Goal: Task Accomplishment & Management: Use online tool/utility

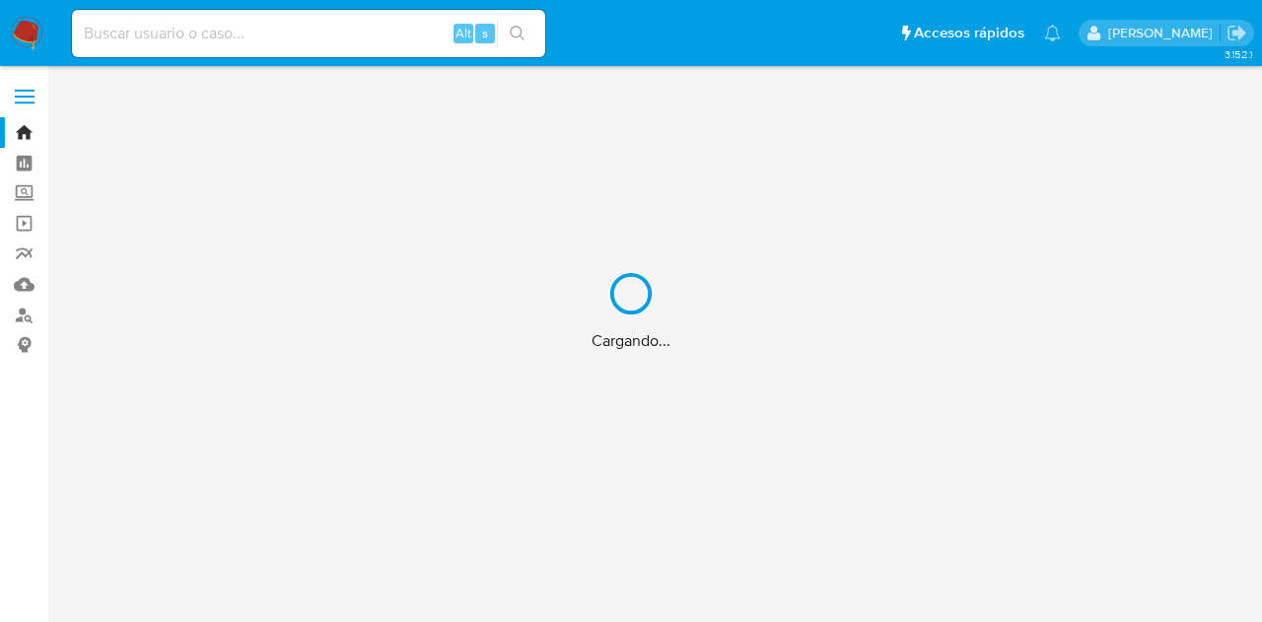
click at [162, 28] on div "Cargando..." at bounding box center [631, 311] width 1262 height 622
click at [129, 27] on div "Cargando..." at bounding box center [631, 311] width 1262 height 622
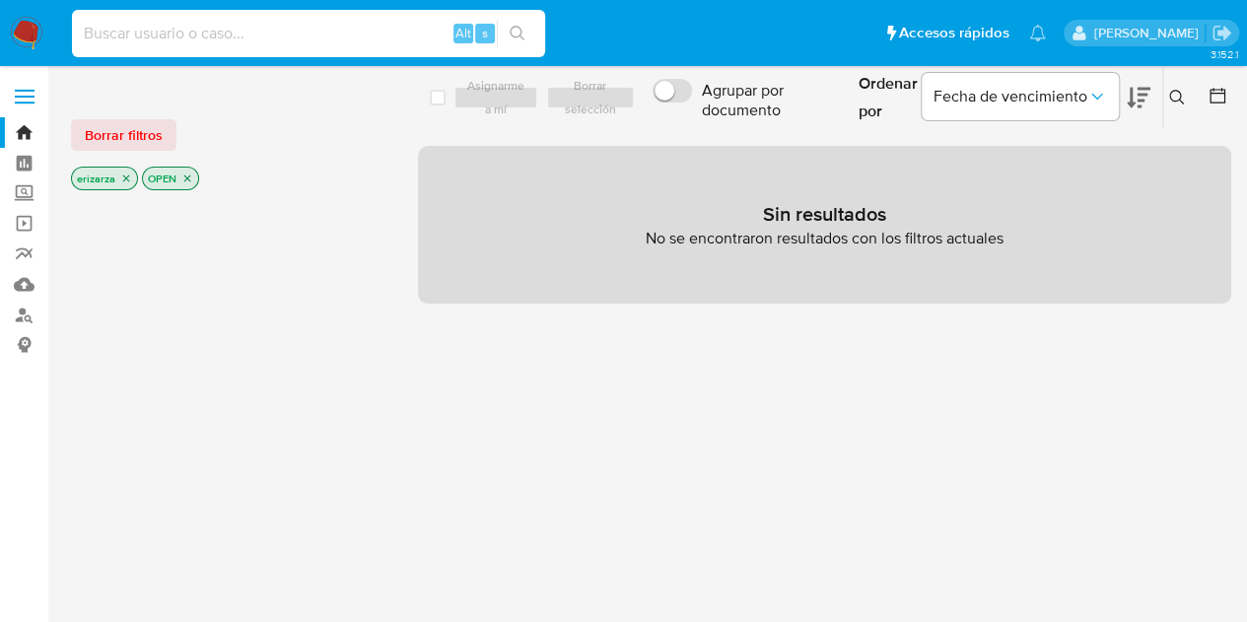
click at [109, 35] on input at bounding box center [308, 34] width 473 height 26
paste input "ufFgQCFcQjYDFk1A4cg0Nm8V"
type input "ufFgQCFcQjYDFk1A4cg0Nm8V"
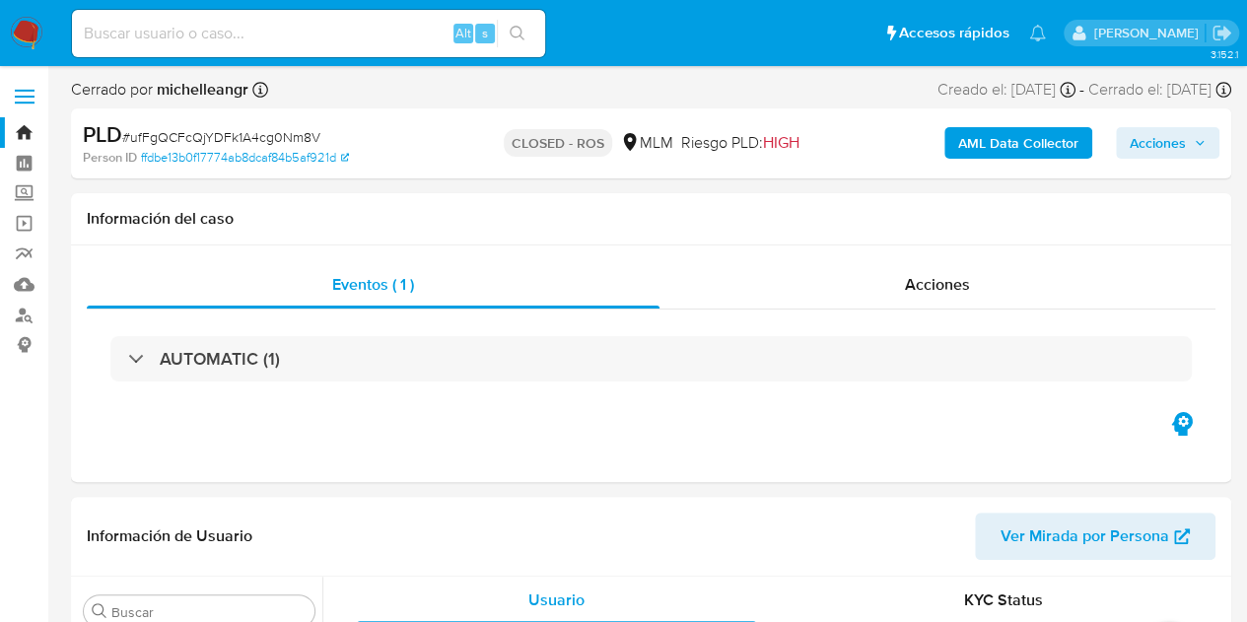
scroll to position [786, 0]
select select "10"
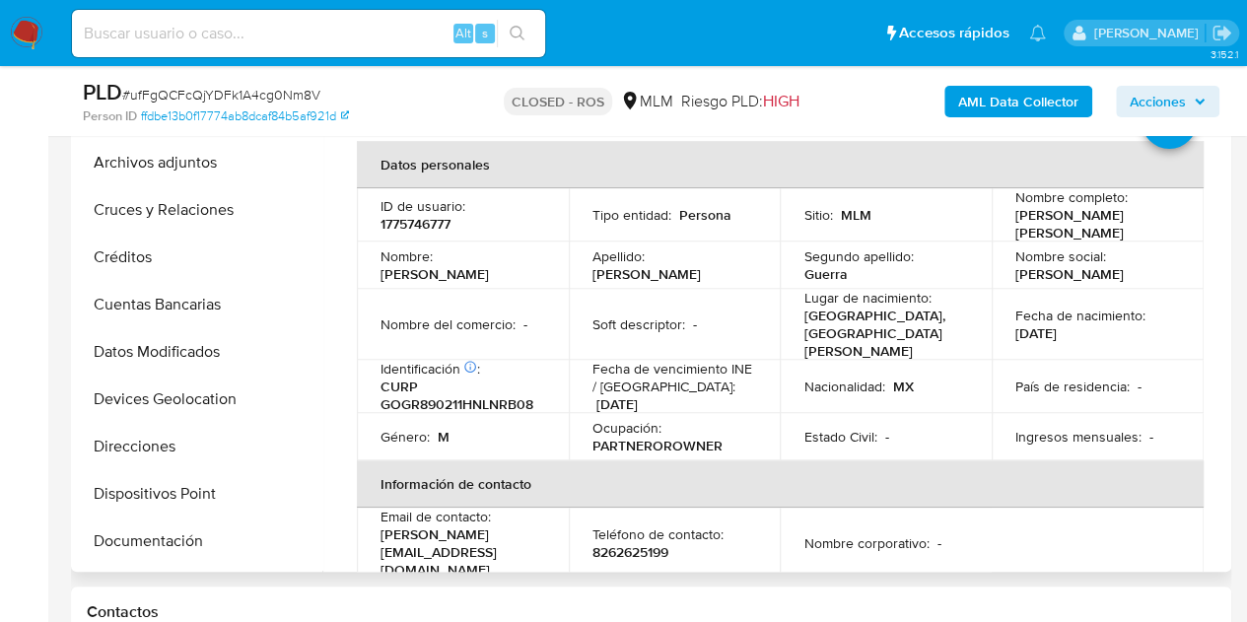
scroll to position [0, 0]
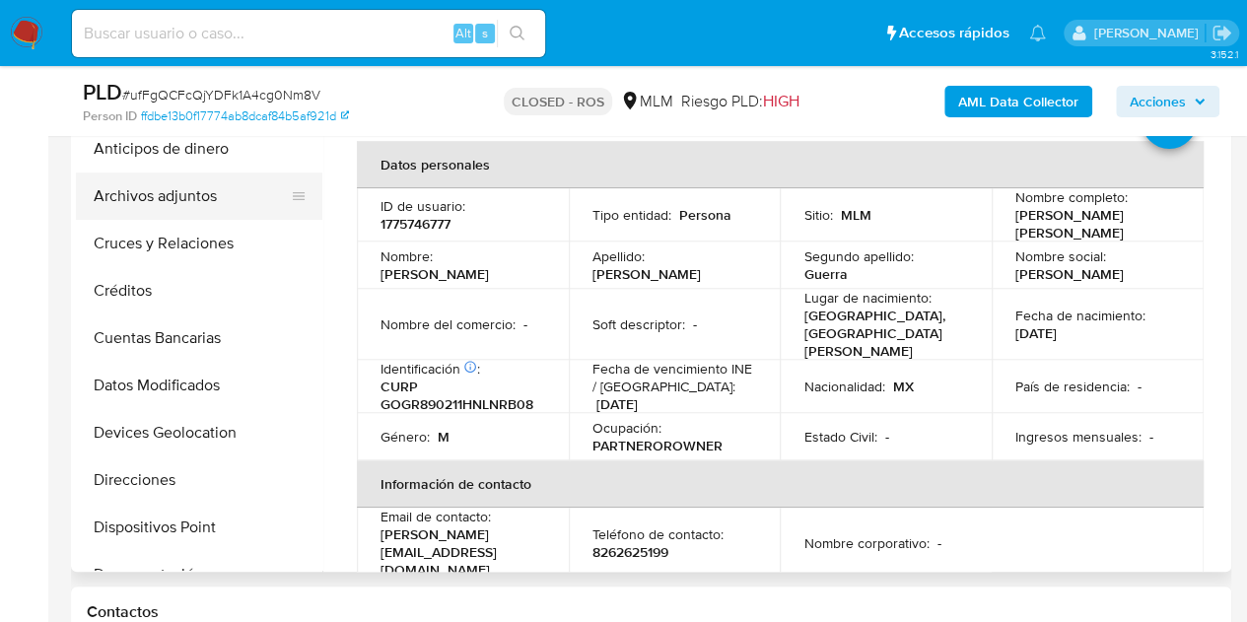
click at [150, 194] on button "Archivos adjuntos" at bounding box center [191, 196] width 231 height 47
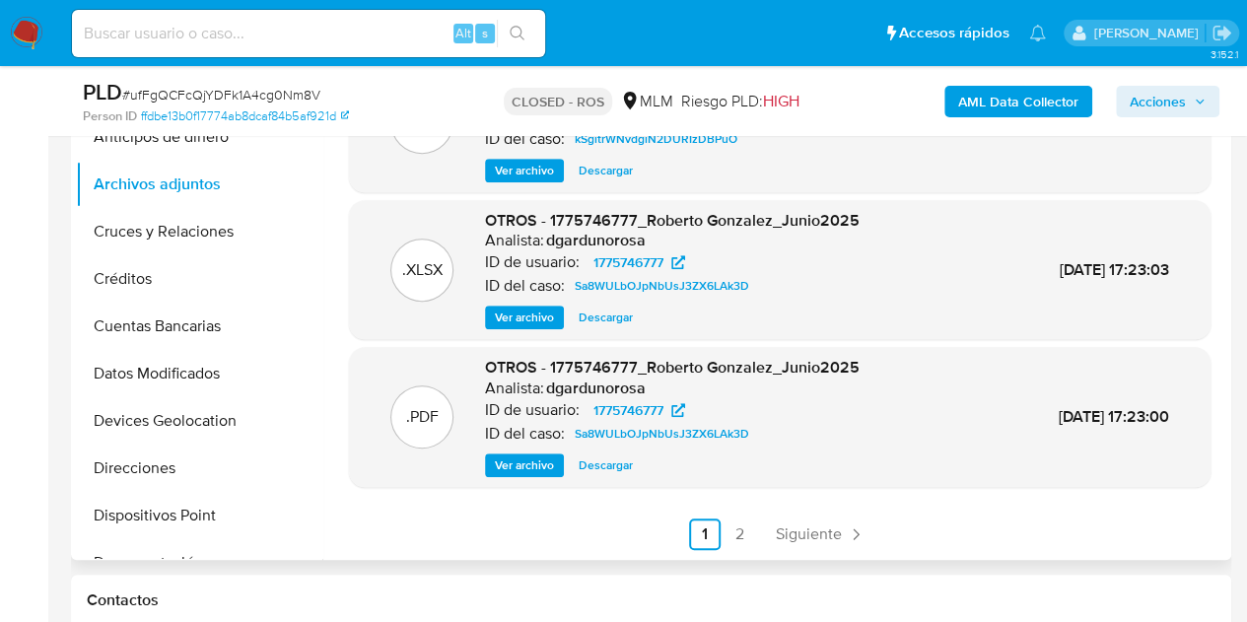
scroll to position [450, 0]
click at [729, 545] on link "2" at bounding box center [741, 535] width 32 height 32
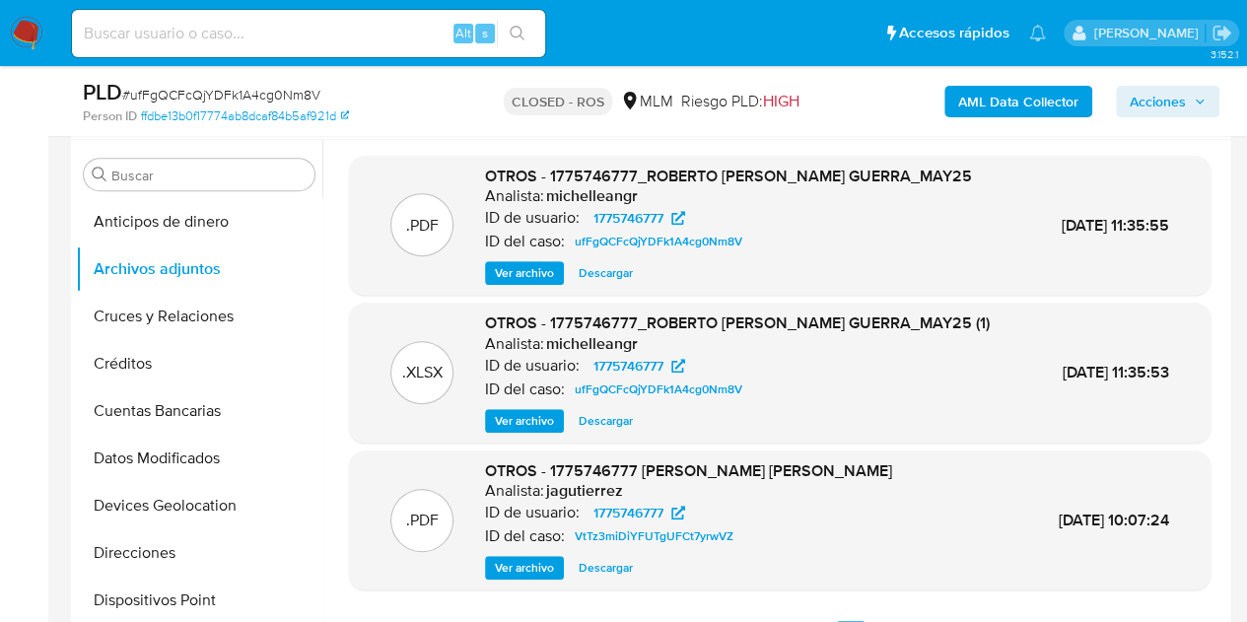
scroll to position [344, 0]
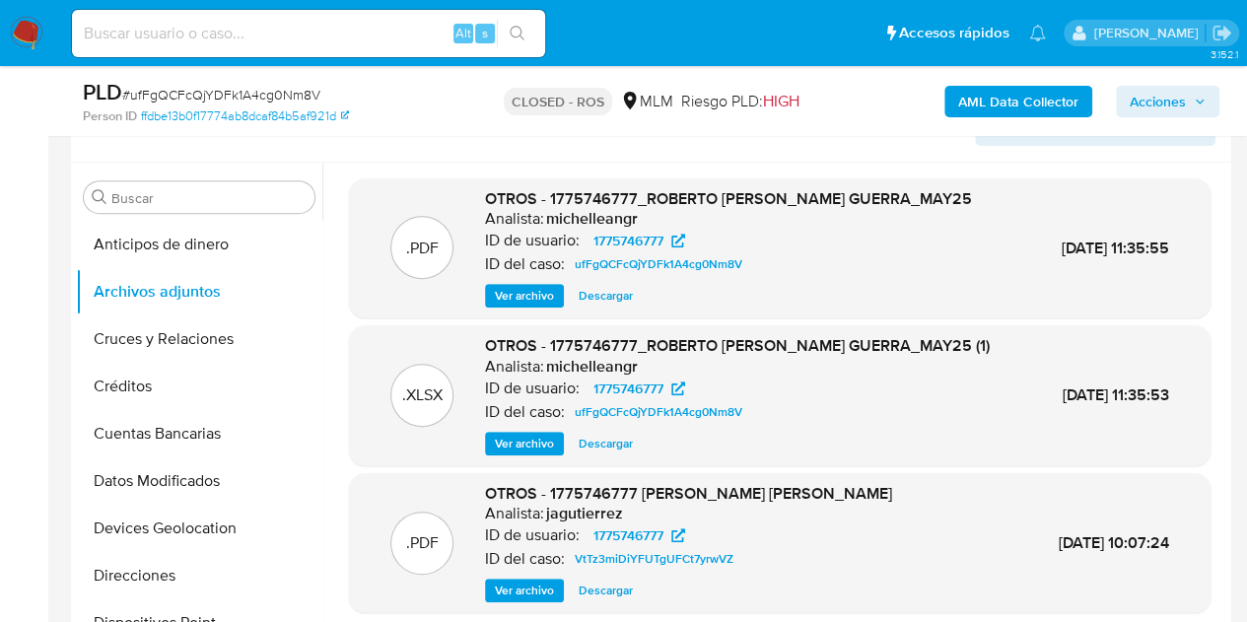
click at [513, 306] on span "Ver archivo" at bounding box center [524, 296] width 59 height 20
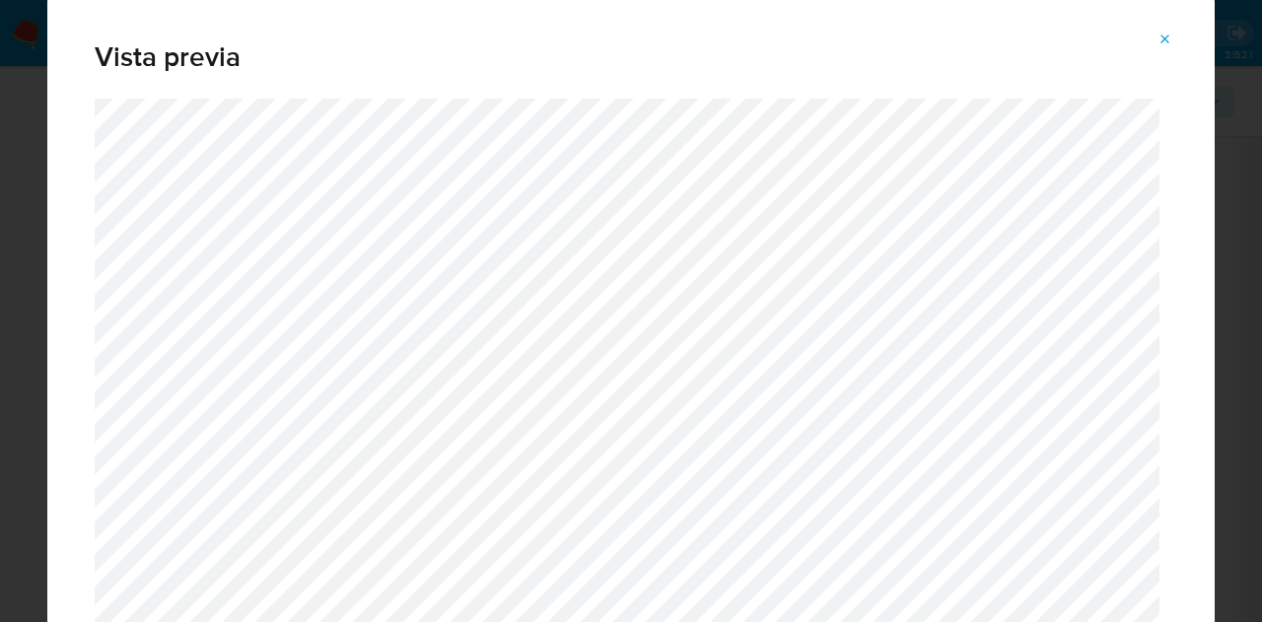
click at [1157, 40] on icon "Attachment preview" at bounding box center [1165, 40] width 16 height 16
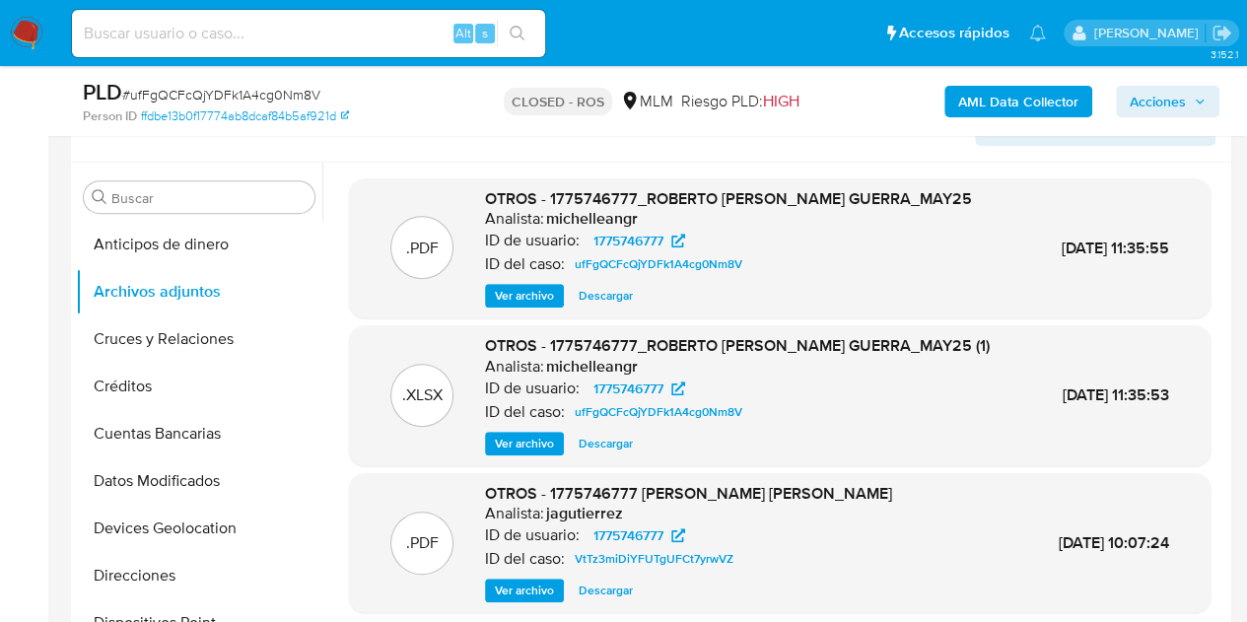
click at [309, 17] on div "Alt s" at bounding box center [308, 33] width 473 height 47
click at [250, 39] on input at bounding box center [308, 34] width 473 height 26
paste input "wYLQ3TUhDoxIvbXlmrubGFnS"
type input "wYLQ3TUhDoxIvbXlmrubGFnS"
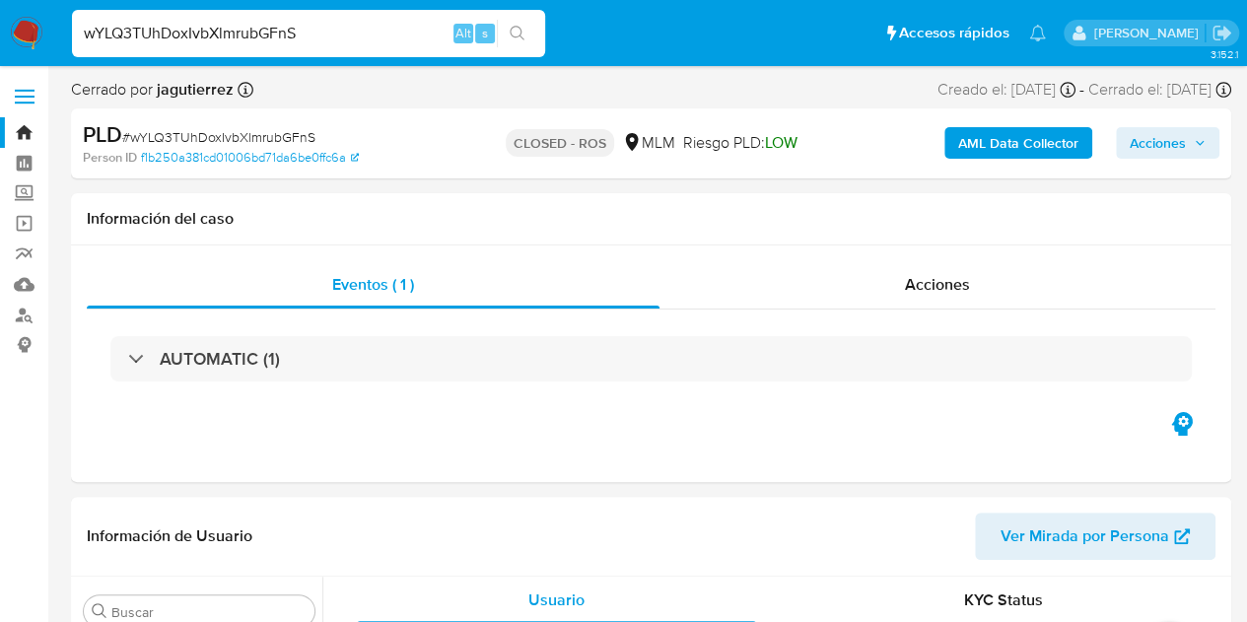
scroll to position [786, 0]
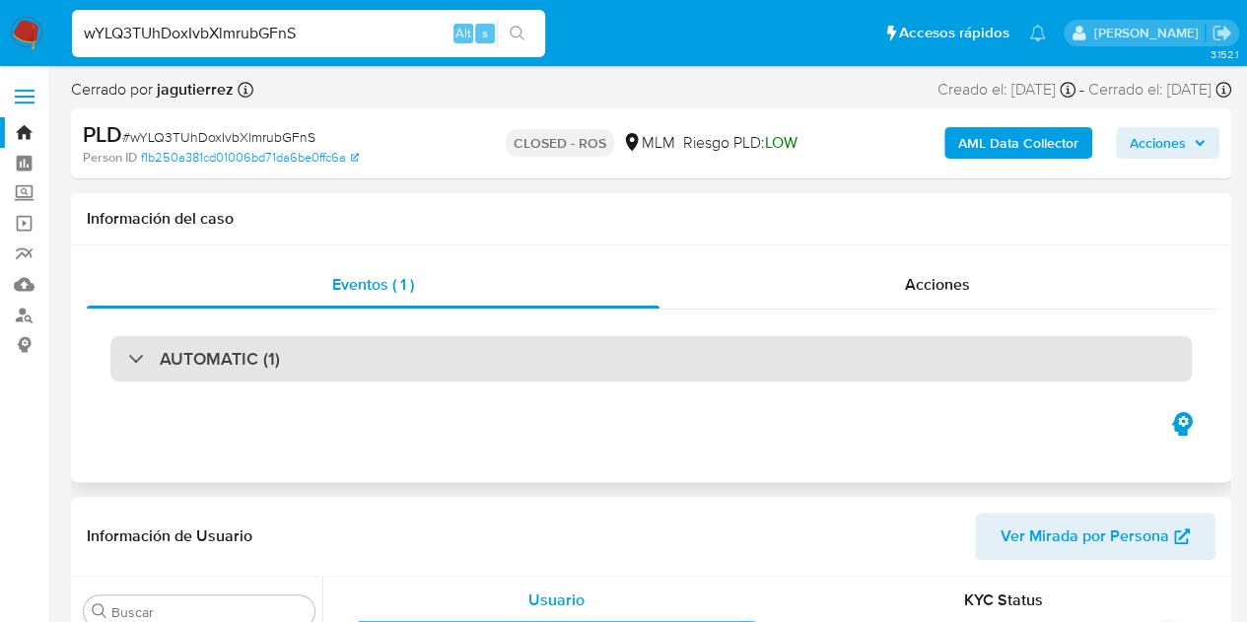
select select "10"
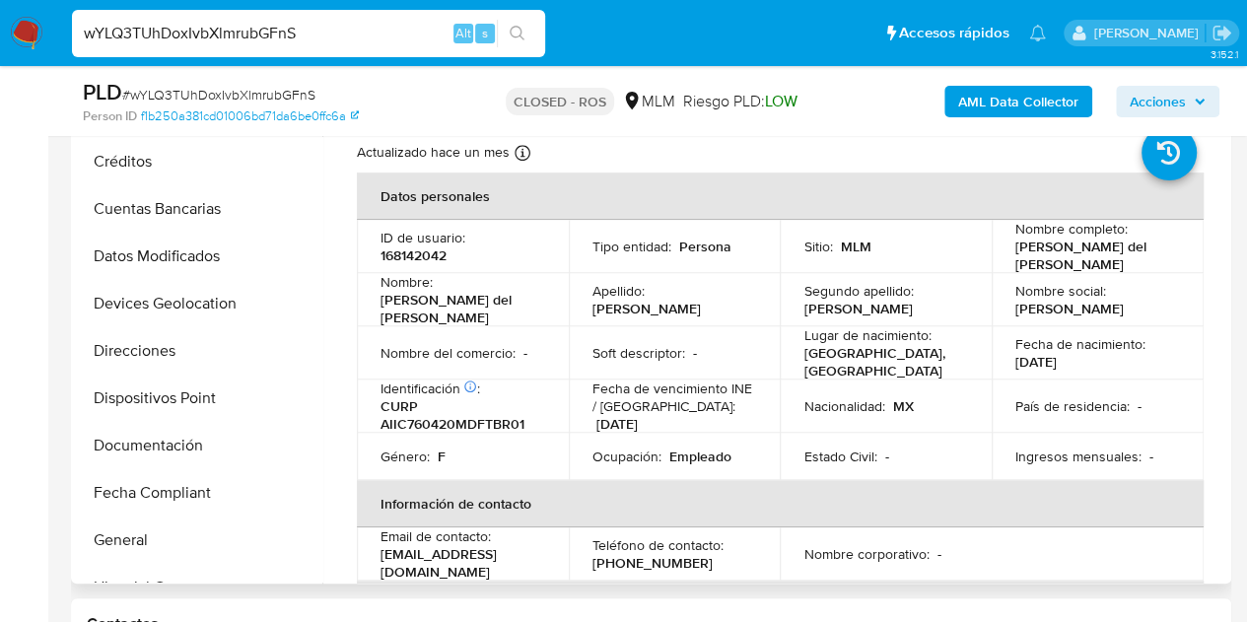
scroll to position [0, 0]
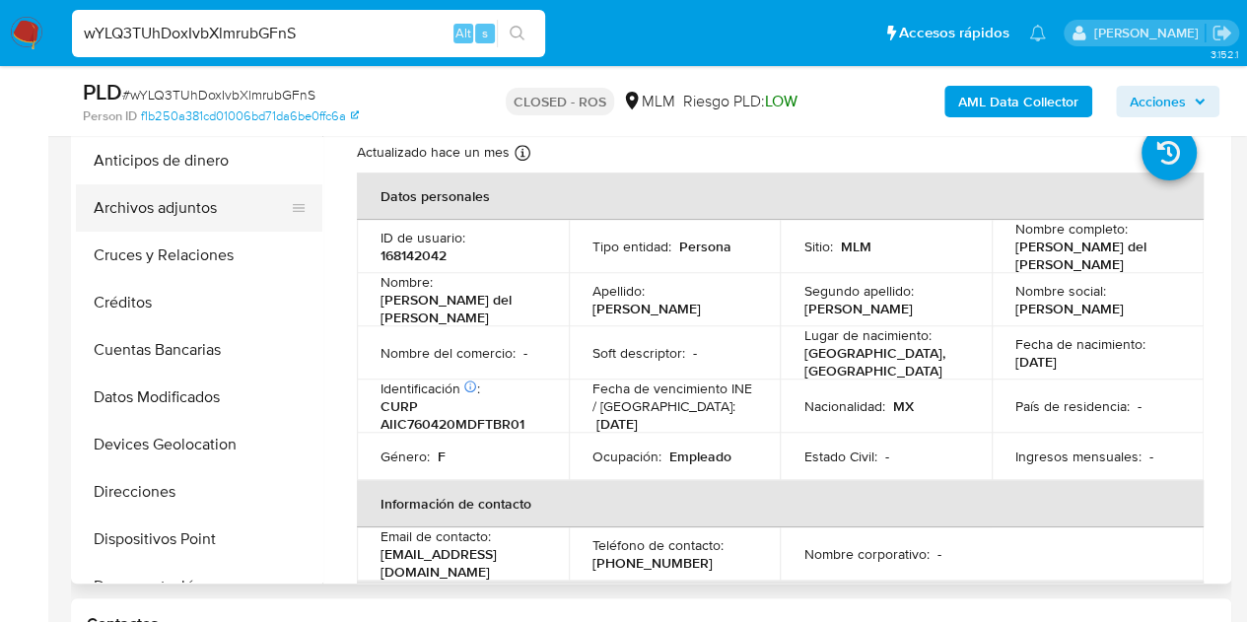
click at [154, 216] on button "Archivos adjuntos" at bounding box center [191, 207] width 231 height 47
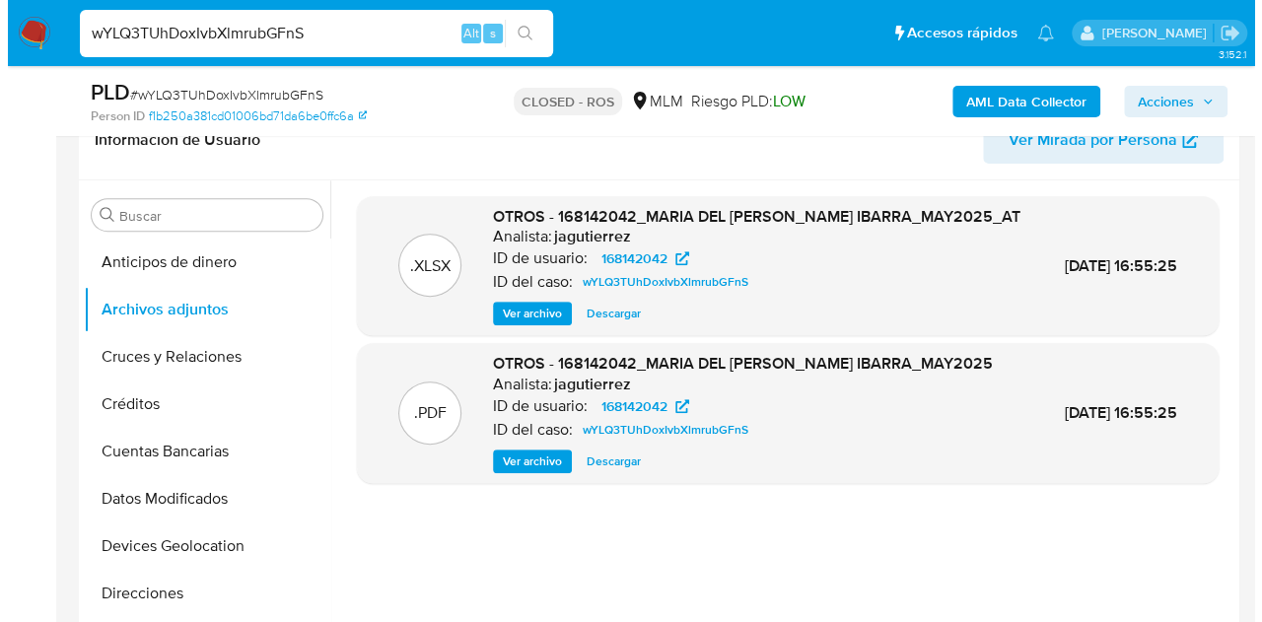
scroll to position [325, 0]
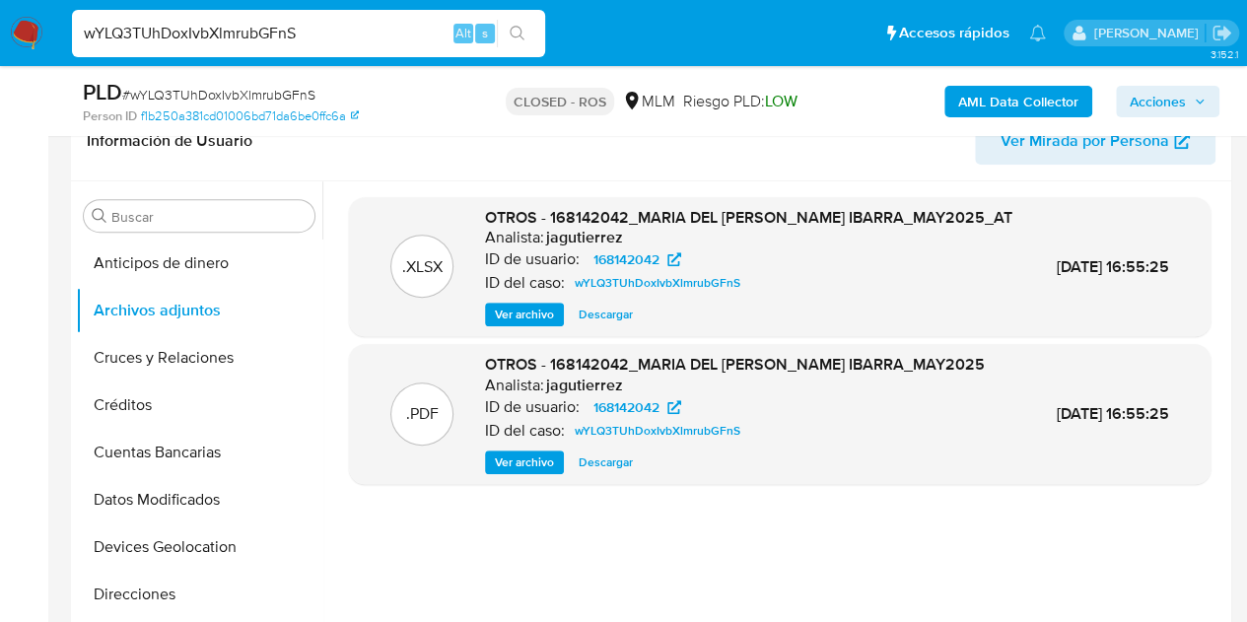
click at [511, 472] on span "Ver archivo" at bounding box center [524, 462] width 59 height 20
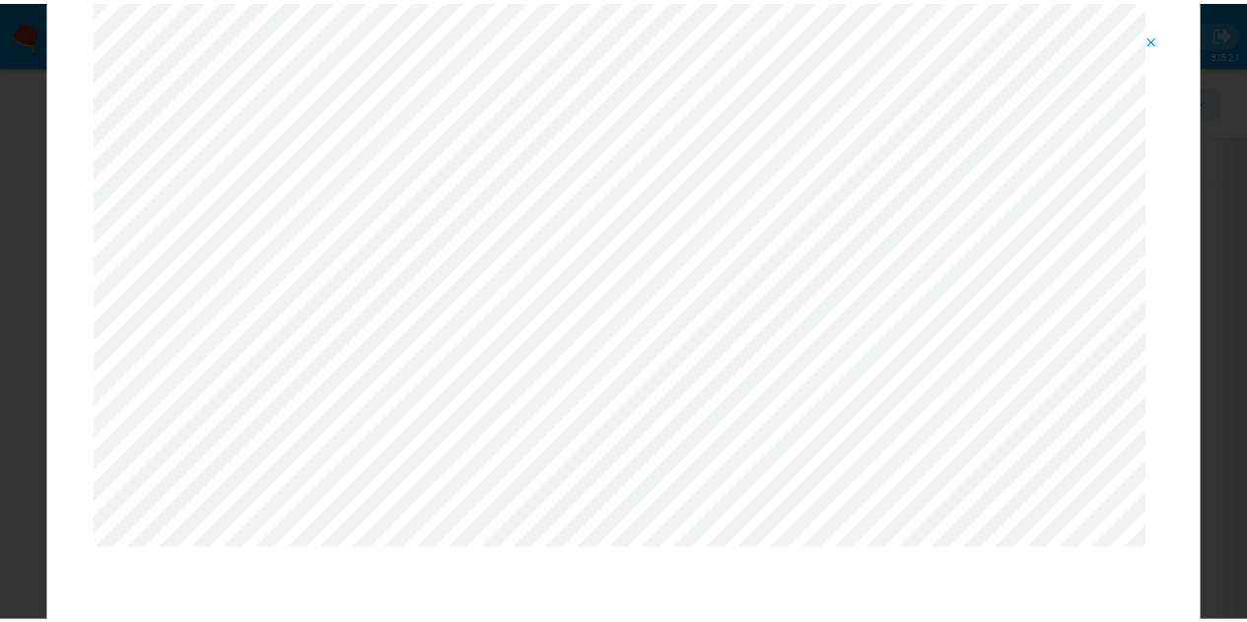
scroll to position [63, 0]
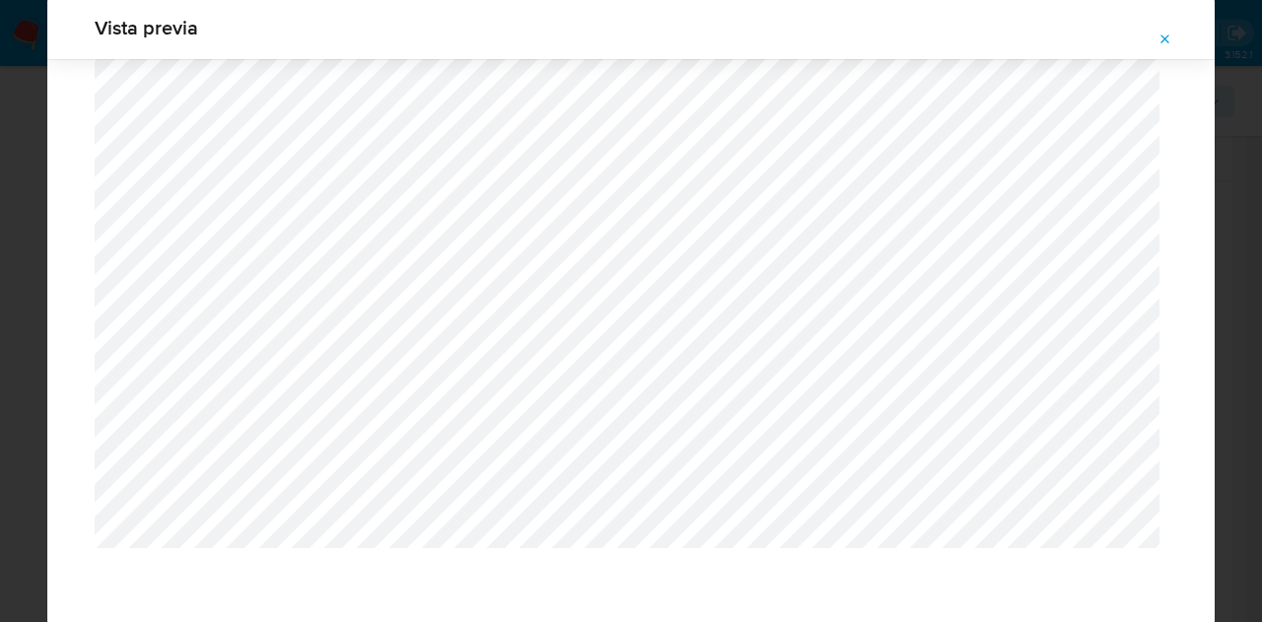
click at [1159, 38] on icon "Attachment preview" at bounding box center [1165, 40] width 16 height 16
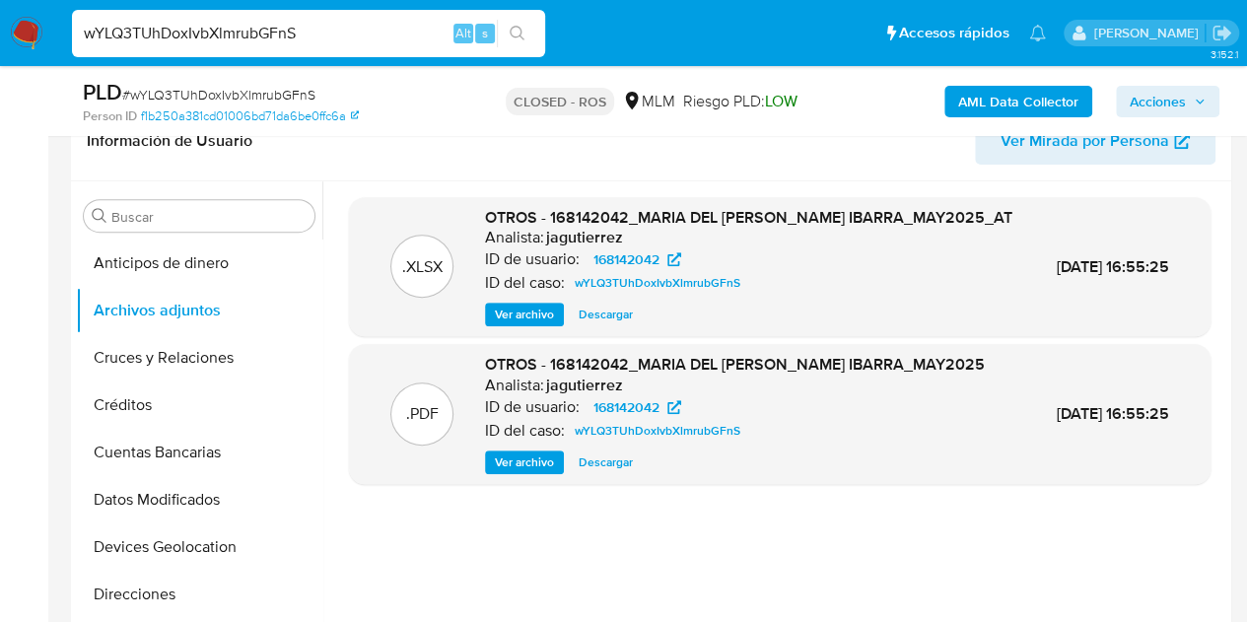
click at [519, 472] on span "Ver archivo" at bounding box center [524, 462] width 59 height 20
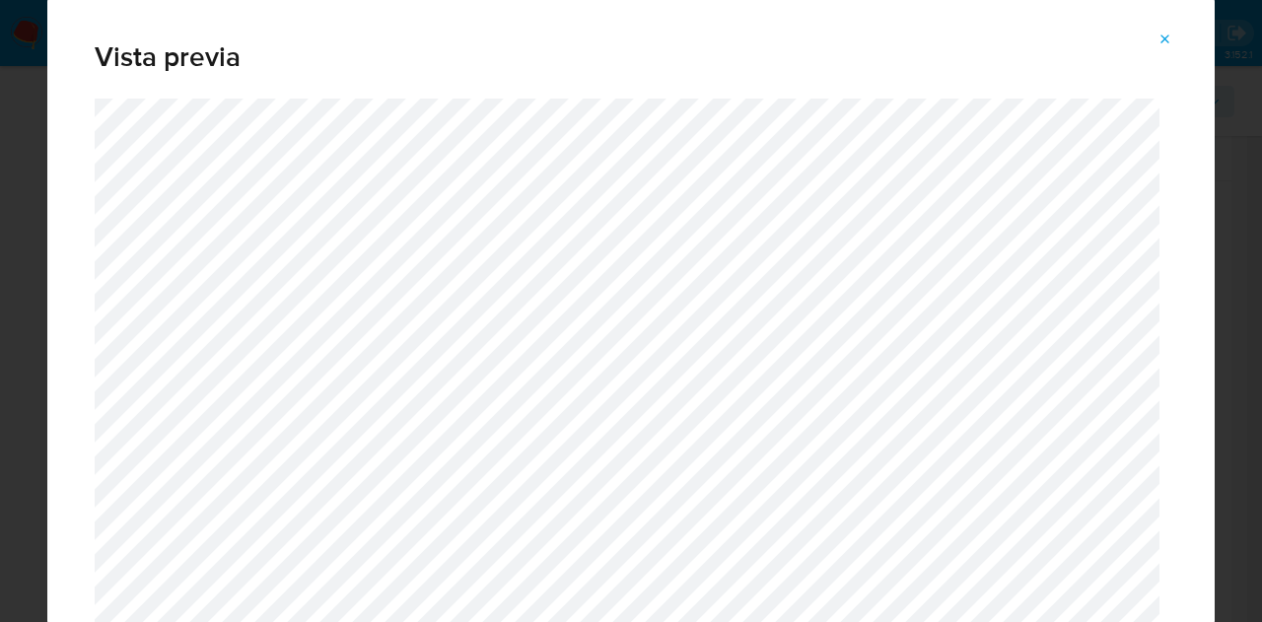
click at [1168, 42] on icon "Attachment preview" at bounding box center [1165, 39] width 9 height 9
